Goal: Task Accomplishment & Management: Complete application form

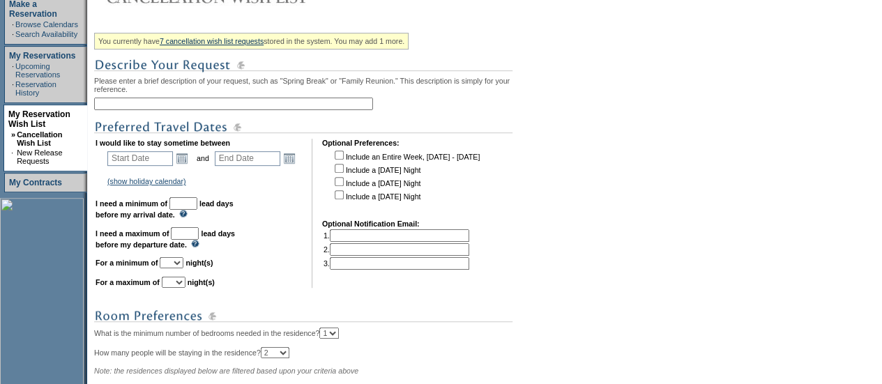
scroll to position [248, 0]
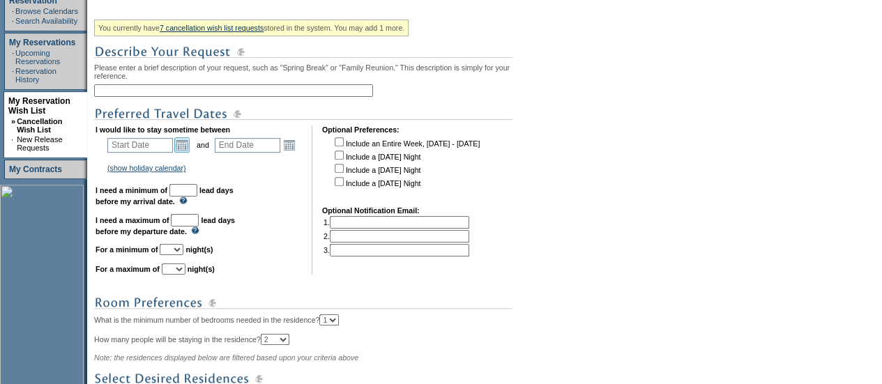
click at [188, 144] on link "Open the calendar popup." at bounding box center [181, 144] width 15 height 15
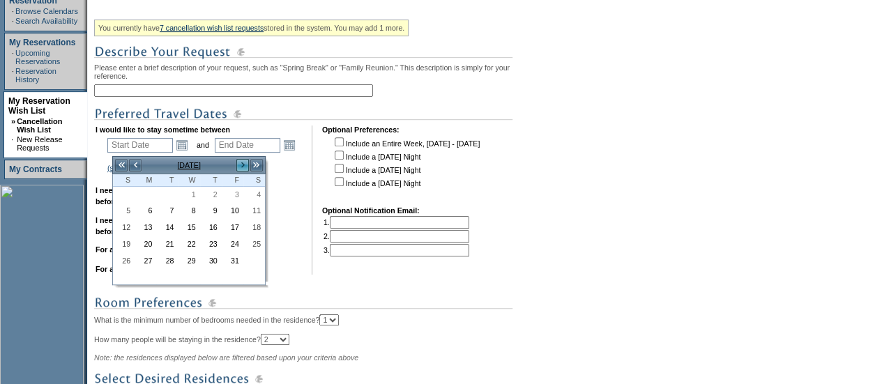
click at [245, 167] on link ">" at bounding box center [243, 165] width 14 height 14
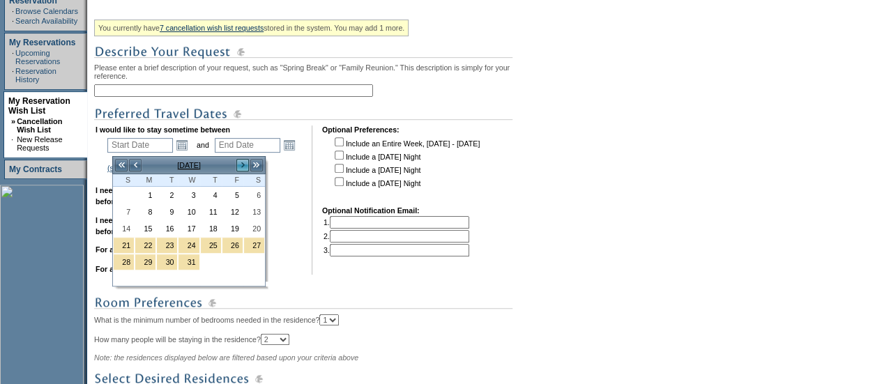
click at [245, 167] on link ">" at bounding box center [243, 165] width 14 height 14
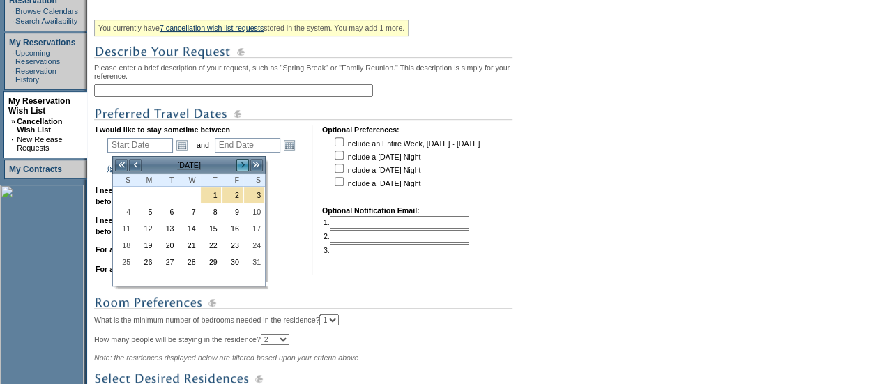
click at [245, 167] on link ">" at bounding box center [243, 165] width 14 height 14
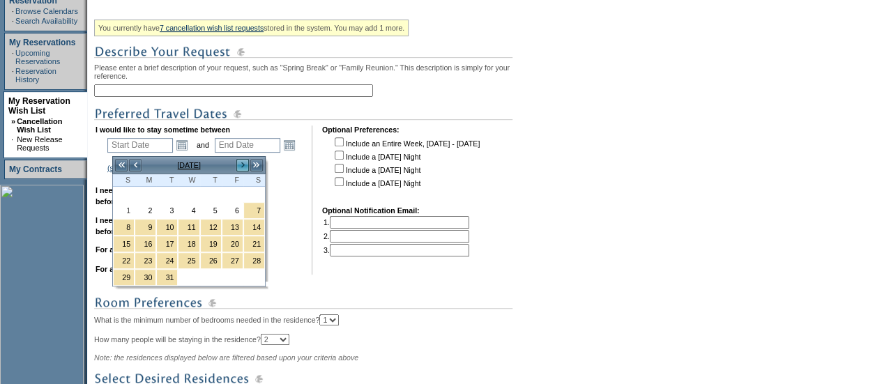
click at [245, 167] on link ">" at bounding box center [243, 165] width 14 height 14
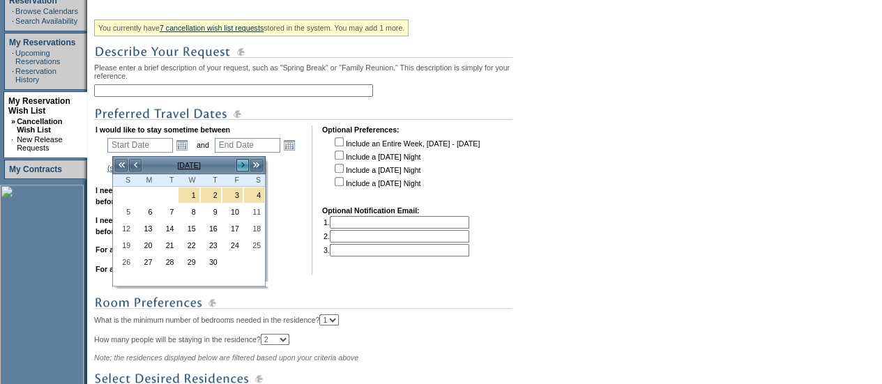
click at [245, 167] on link ">" at bounding box center [243, 165] width 14 height 14
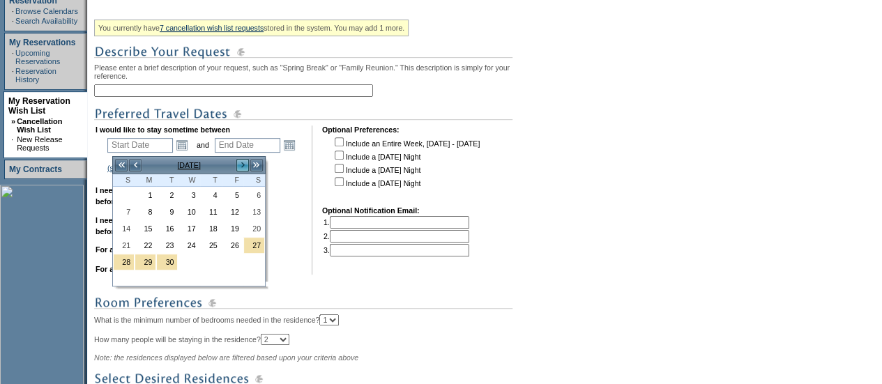
click at [245, 167] on link ">" at bounding box center [243, 165] width 14 height 14
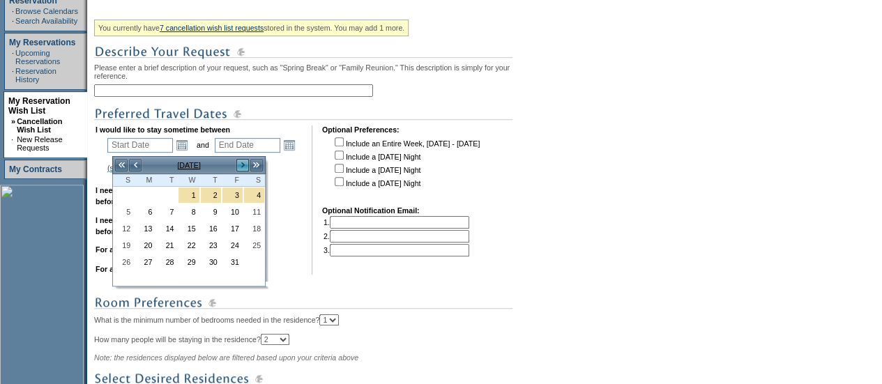
click at [245, 167] on link ">" at bounding box center [243, 165] width 14 height 14
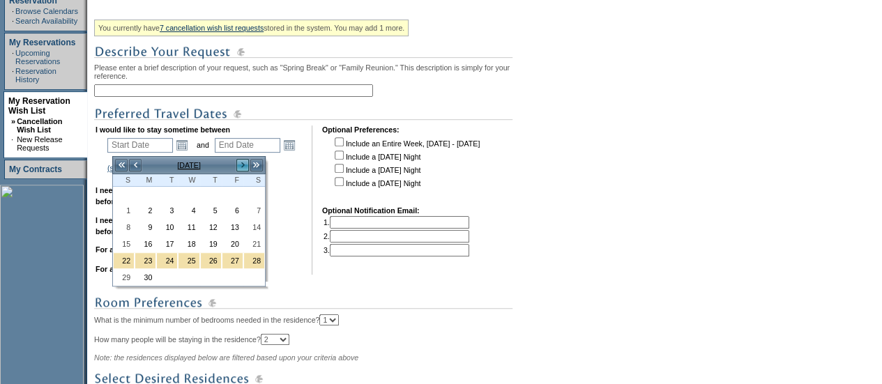
click at [245, 167] on link ">" at bounding box center [243, 165] width 14 height 14
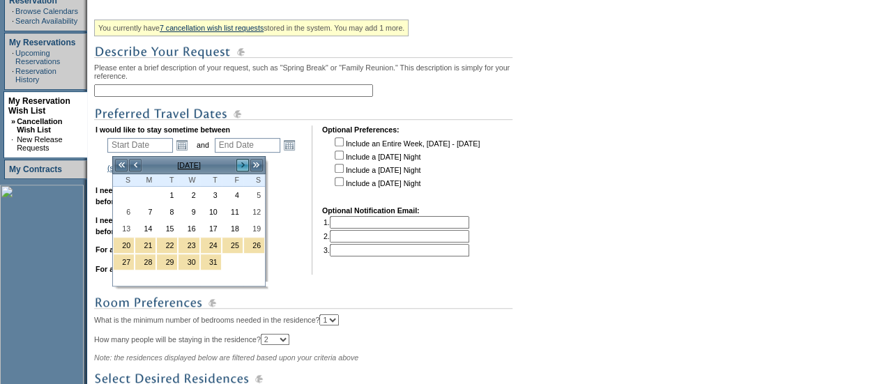
click at [245, 167] on link ">" at bounding box center [243, 165] width 14 height 14
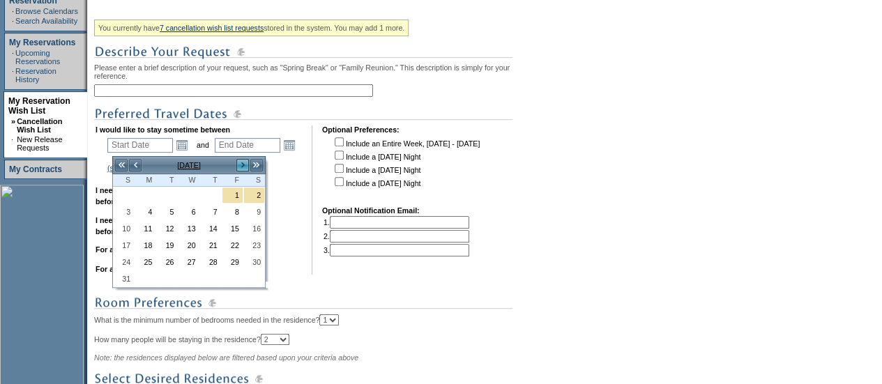
click at [245, 167] on link ">" at bounding box center [243, 165] width 14 height 14
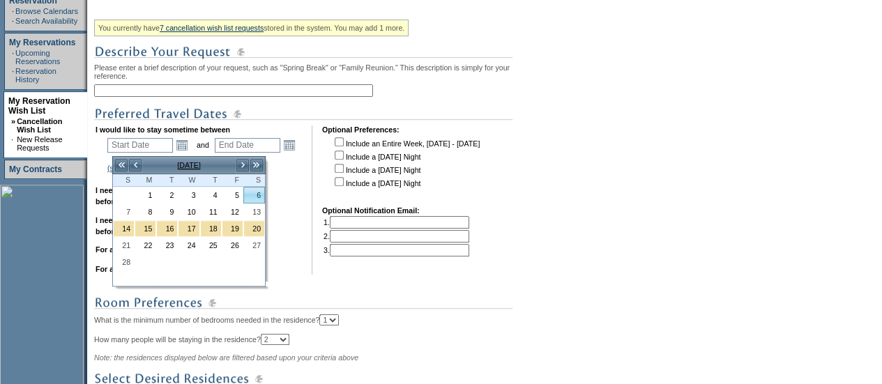
click at [261, 197] on link "6" at bounding box center [254, 194] width 20 height 15
type input "[DATE]"
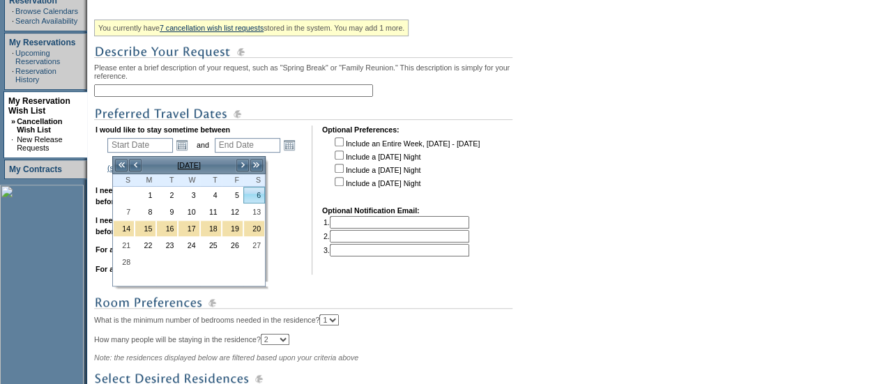
type input "494"
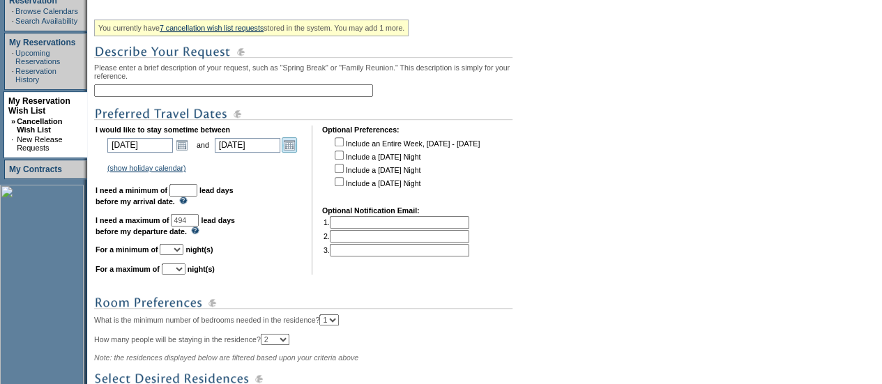
click at [297, 148] on link "Open the calendar popup." at bounding box center [289, 144] width 15 height 15
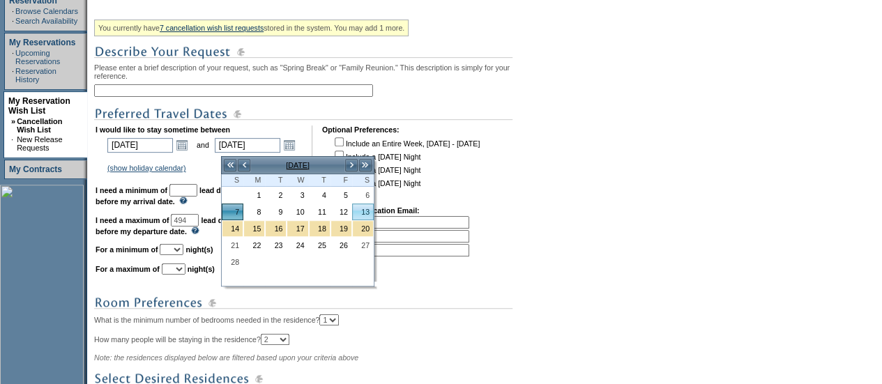
click at [364, 207] on link "13" at bounding box center [363, 211] width 20 height 15
type input "[DATE]"
type input "500"
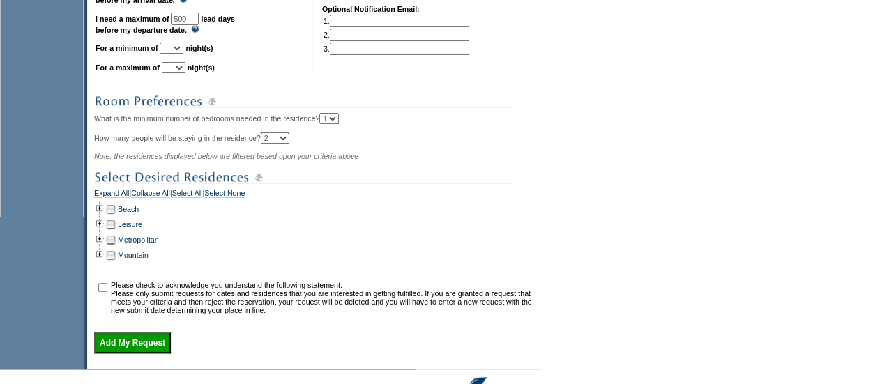
scroll to position [450, 0]
click at [105, 216] on td at bounding box center [99, 208] width 11 height 15
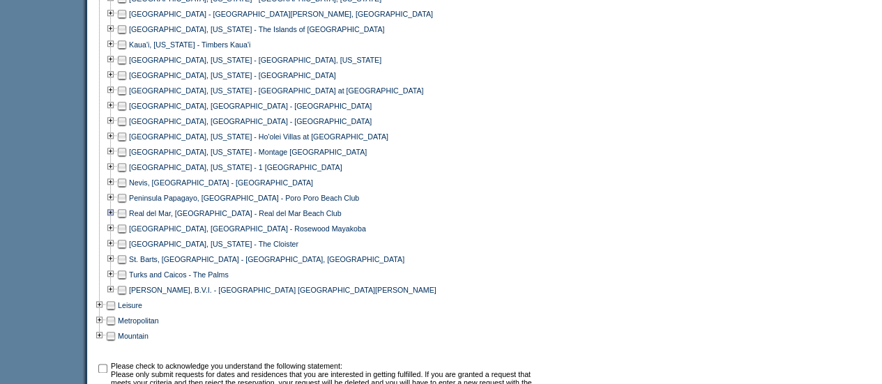
scroll to position [687, 0]
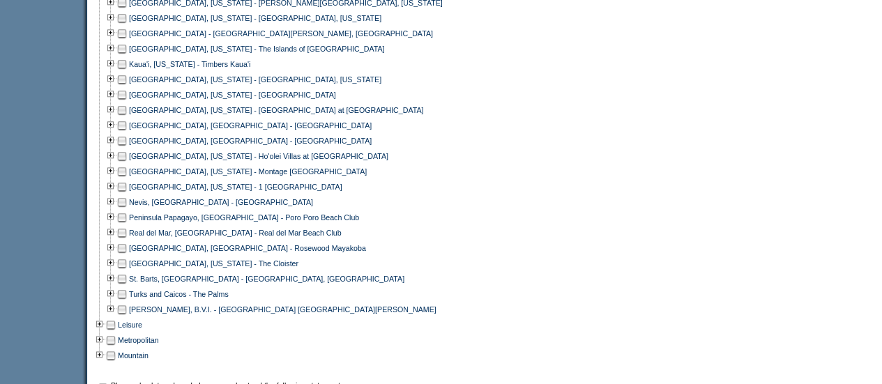
click at [125, 178] on td at bounding box center [121, 171] width 11 height 15
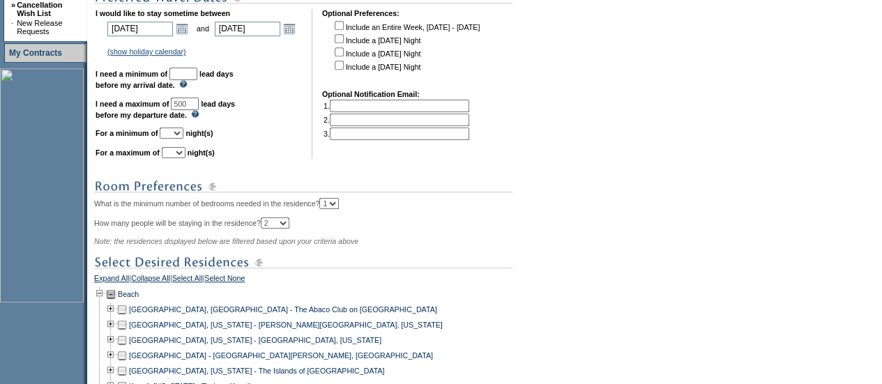
scroll to position [331, 0]
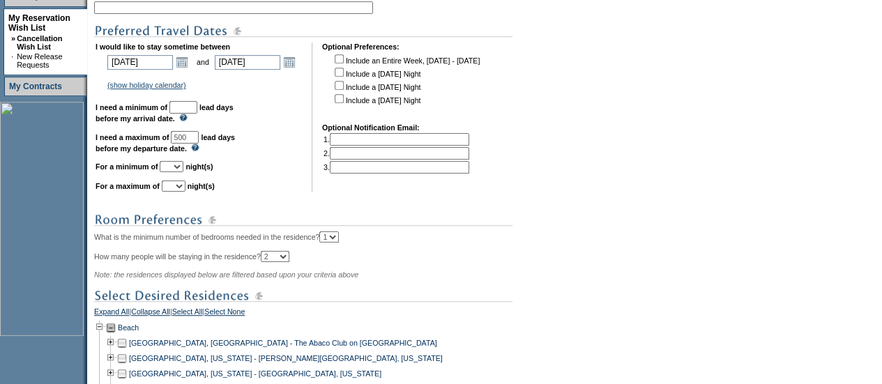
click at [178, 10] on input "text" at bounding box center [233, 7] width 279 height 13
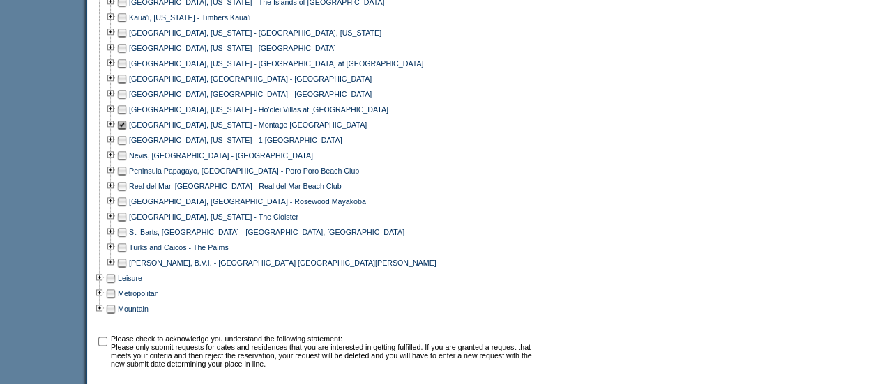
scroll to position [874, 0]
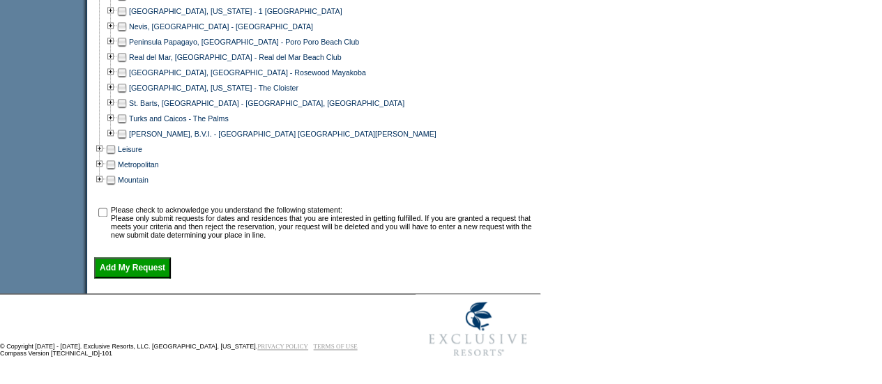
type input "Montage Kapalua"
click at [107, 212] on input "checkbox" at bounding box center [102, 212] width 9 height 9
checkbox input "true"
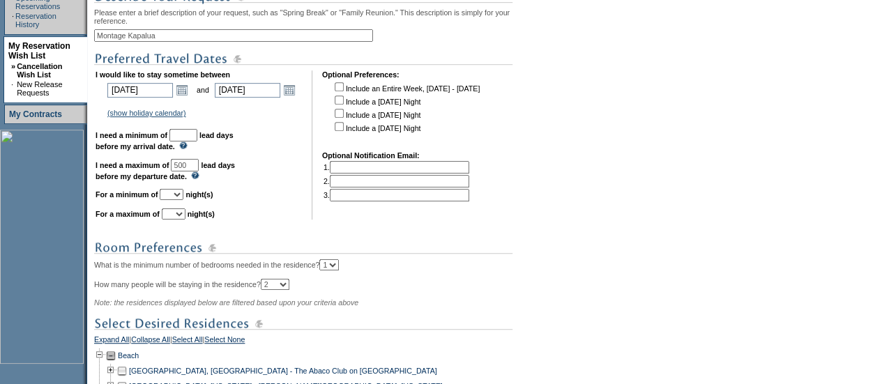
scroll to position [303, 0]
click at [183, 198] on select "1 2 3 4 5 6 7 8 9 10 11 12 13 14" at bounding box center [172, 195] width 24 height 11
select select "7"
click at [176, 197] on select "1 2 3 4 5 6 7 8 9 10 11 12 13 14" at bounding box center [172, 195] width 24 height 11
click at [185, 220] on select "1 2 3 4 5 6 7 8 9 10 11 12 13 14" at bounding box center [174, 214] width 24 height 11
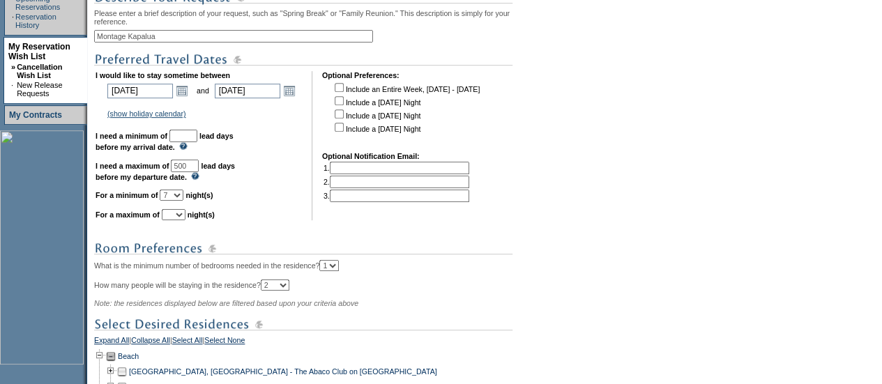
select select "7"
click at [178, 216] on select "1 2 3 4 5 6 7 8 9 10 11 12 13 14" at bounding box center [174, 214] width 24 height 11
click at [197, 142] on input "text" at bounding box center [183, 136] width 28 height 13
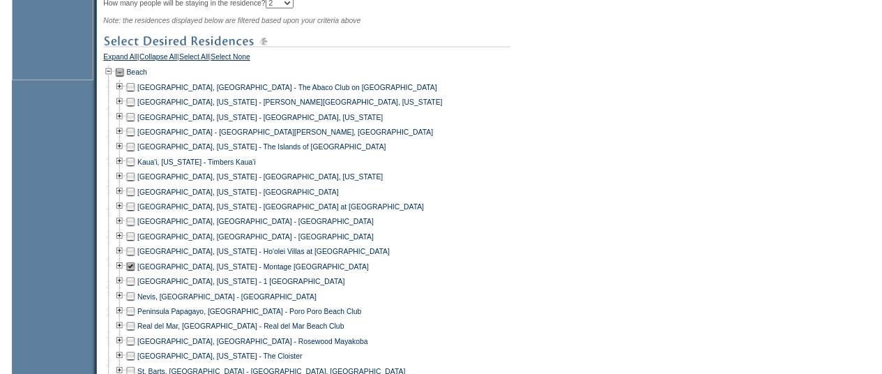
scroll to position [874, 0]
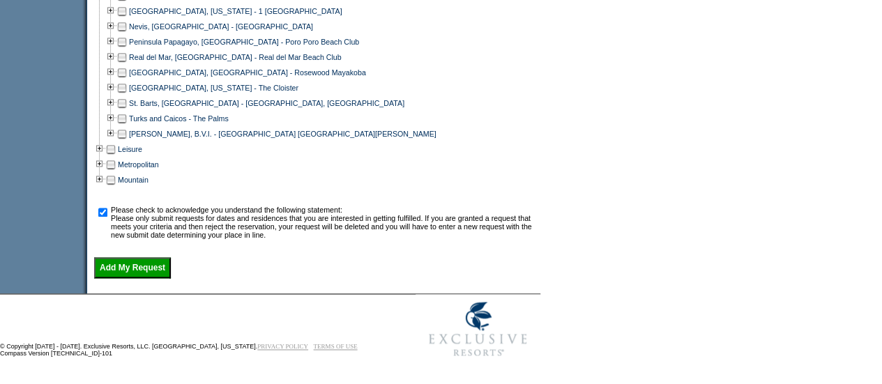
type input "30"
click at [130, 264] on input "Add My Request" at bounding box center [132, 267] width 77 height 21
